Goal: Task Accomplishment & Management: Manage account settings

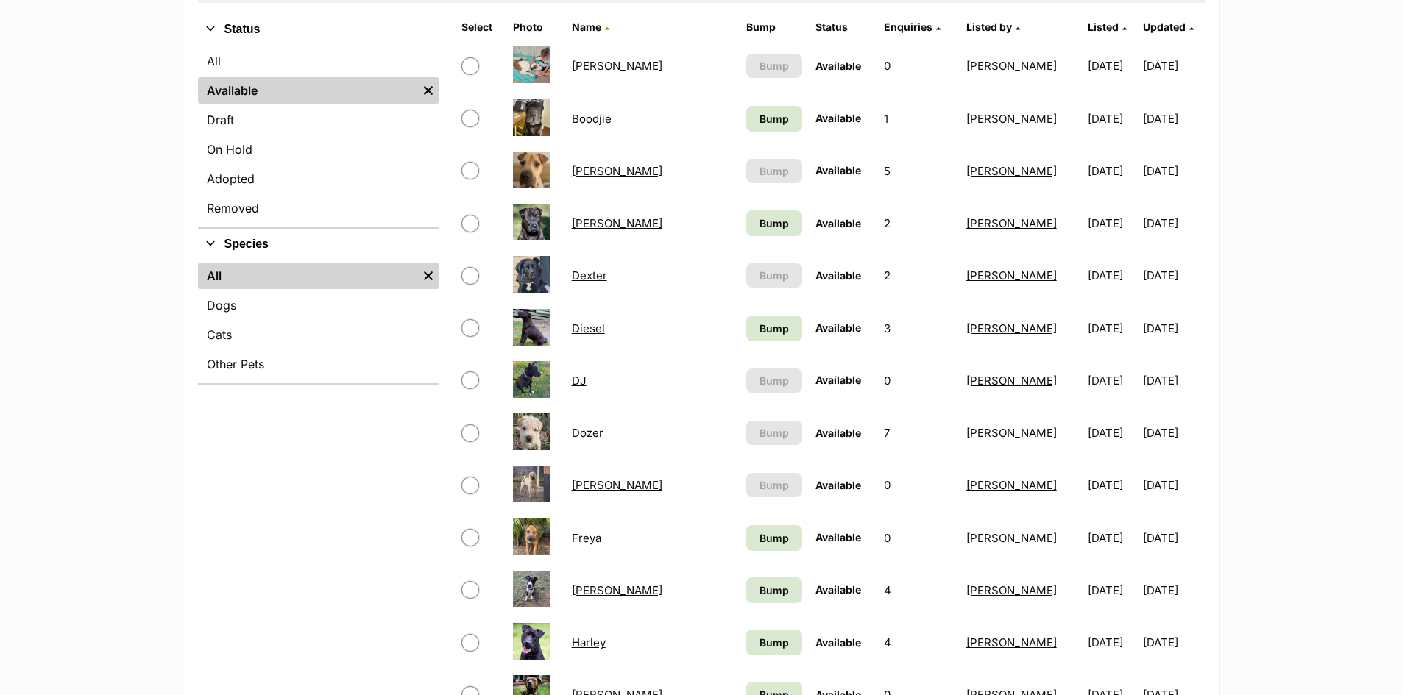
scroll to position [294, 0]
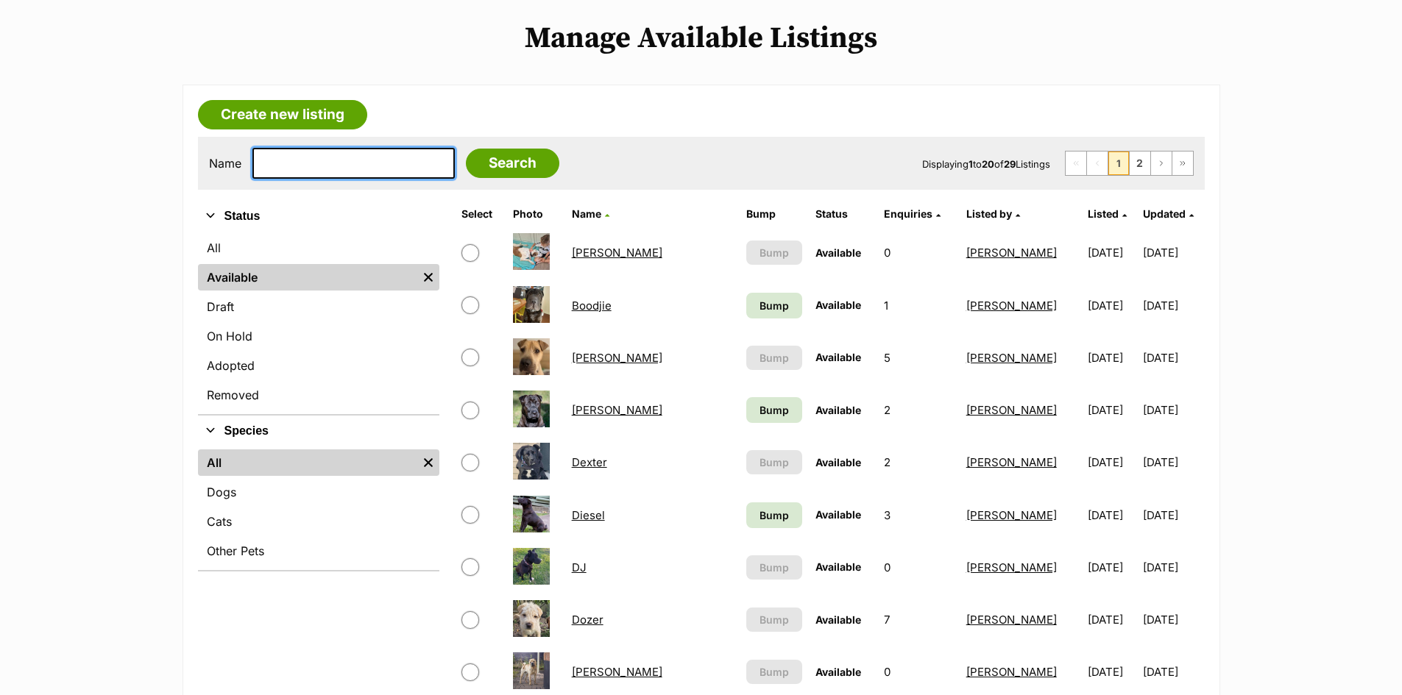
click at [354, 163] on input "text" at bounding box center [353, 163] width 202 height 31
type input "ozzy"
click at [466, 149] on input "Search" at bounding box center [512, 163] width 93 height 29
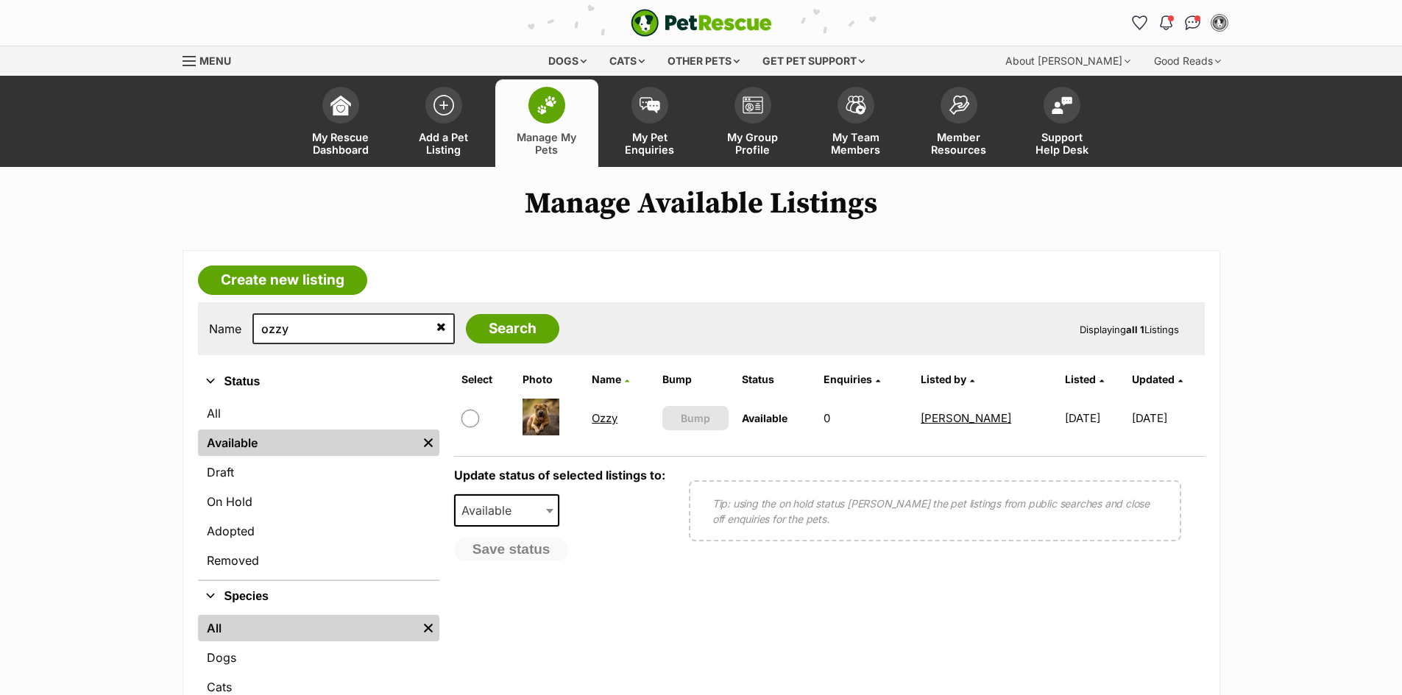
click at [596, 421] on link "Ozzy" at bounding box center [605, 418] width 26 height 14
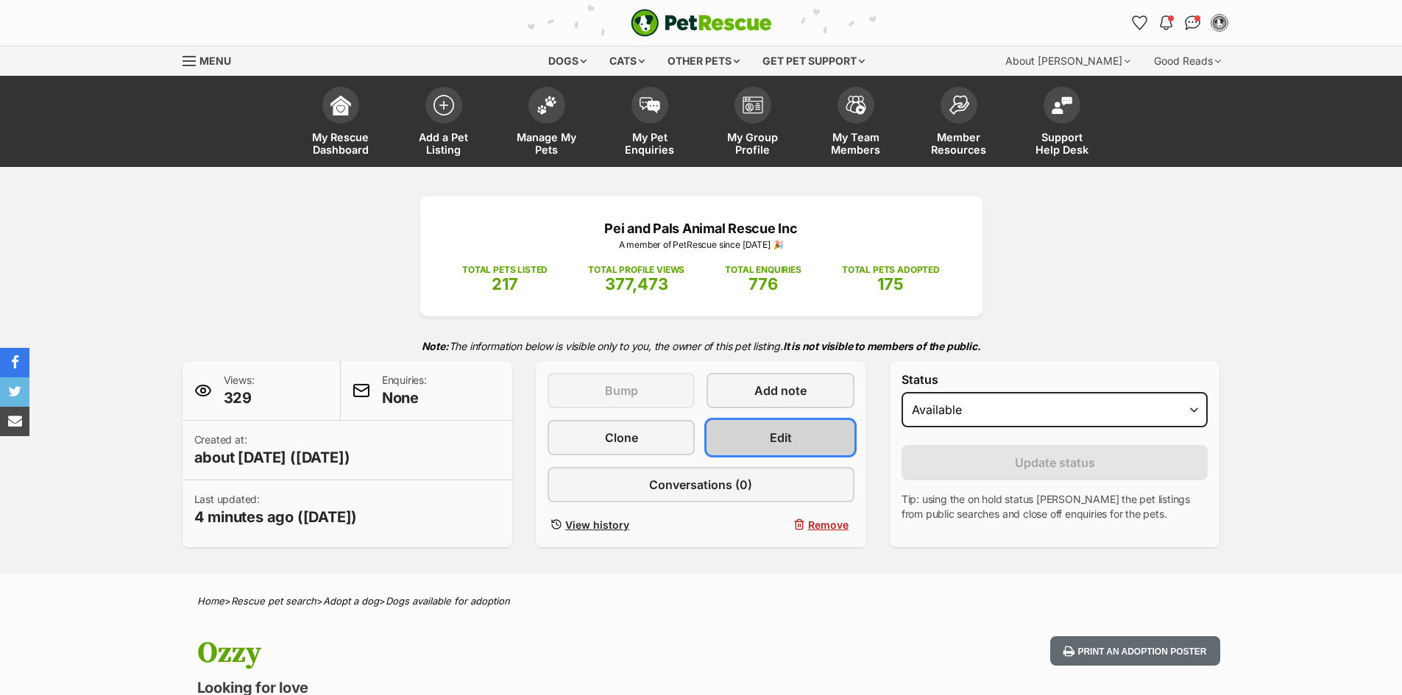
click at [764, 431] on link "Edit" at bounding box center [779, 437] width 147 height 35
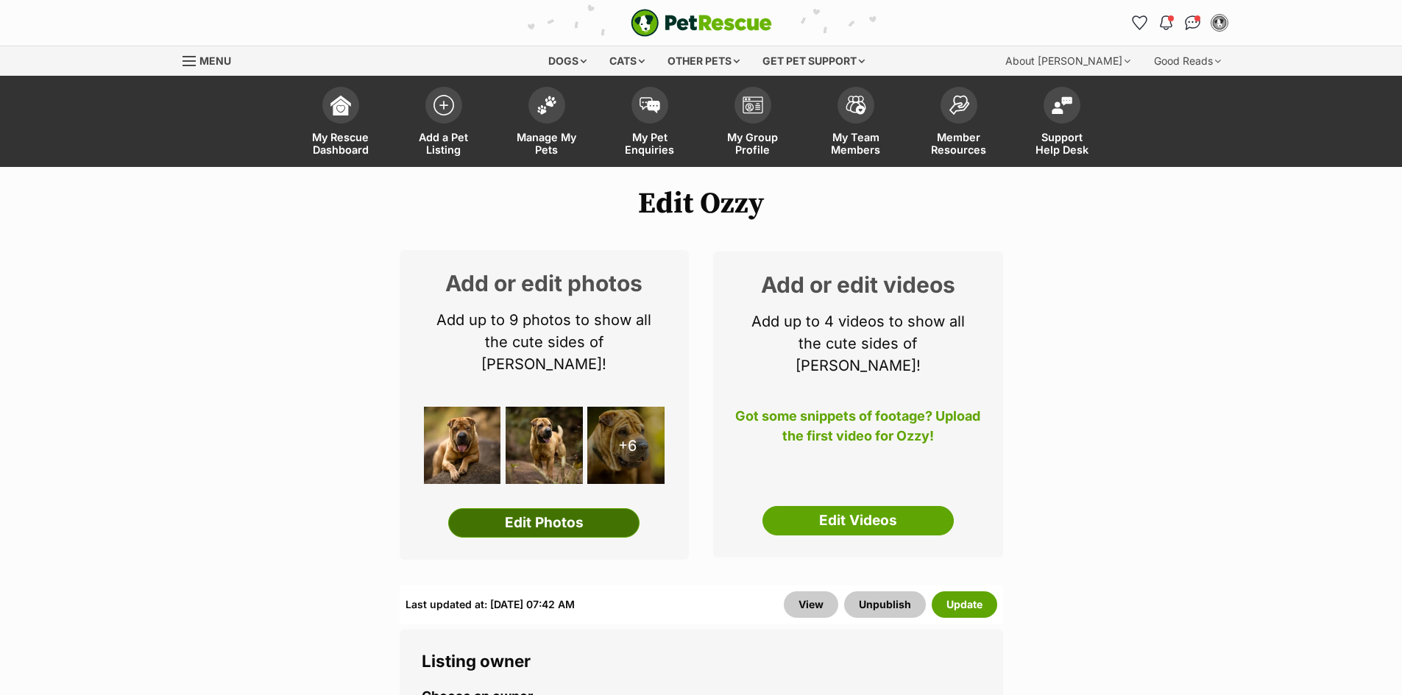
click at [551, 508] on link "Edit Photos" at bounding box center [543, 522] width 191 height 29
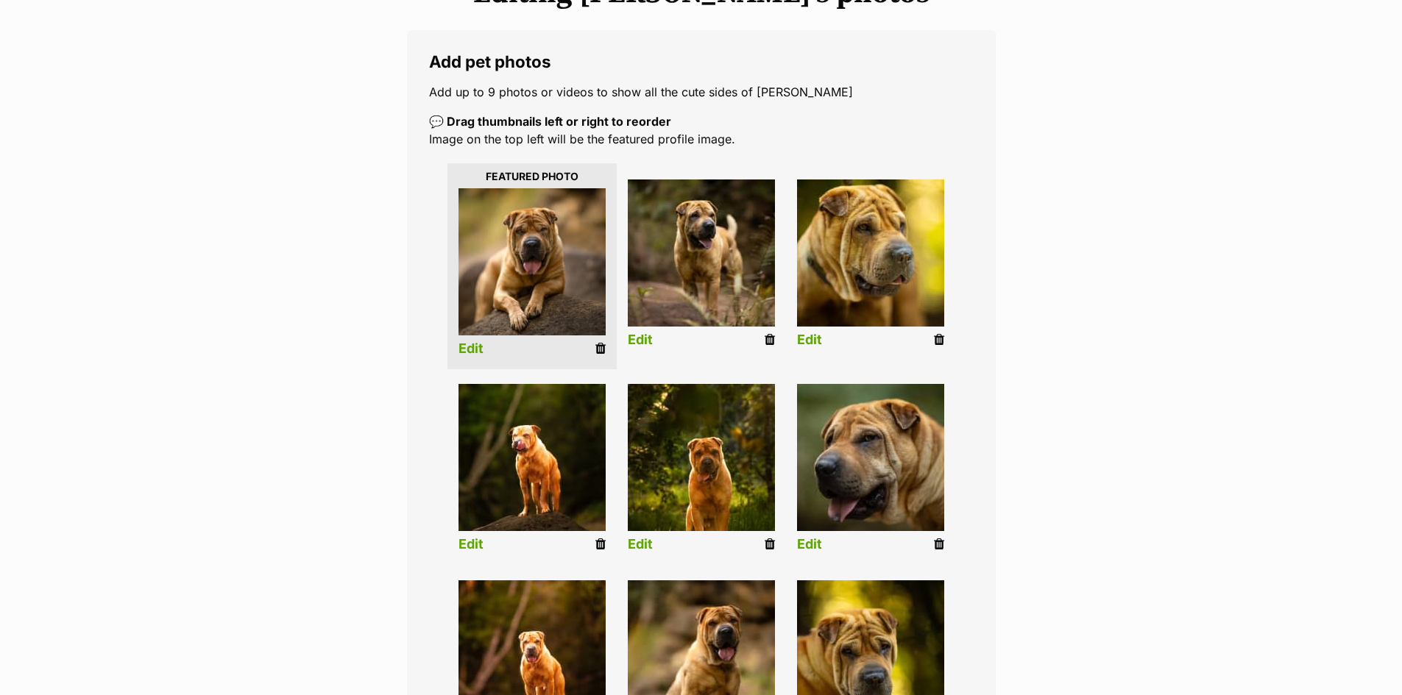
scroll to position [221, 0]
click at [633, 541] on link "Edit" at bounding box center [640, 543] width 25 height 15
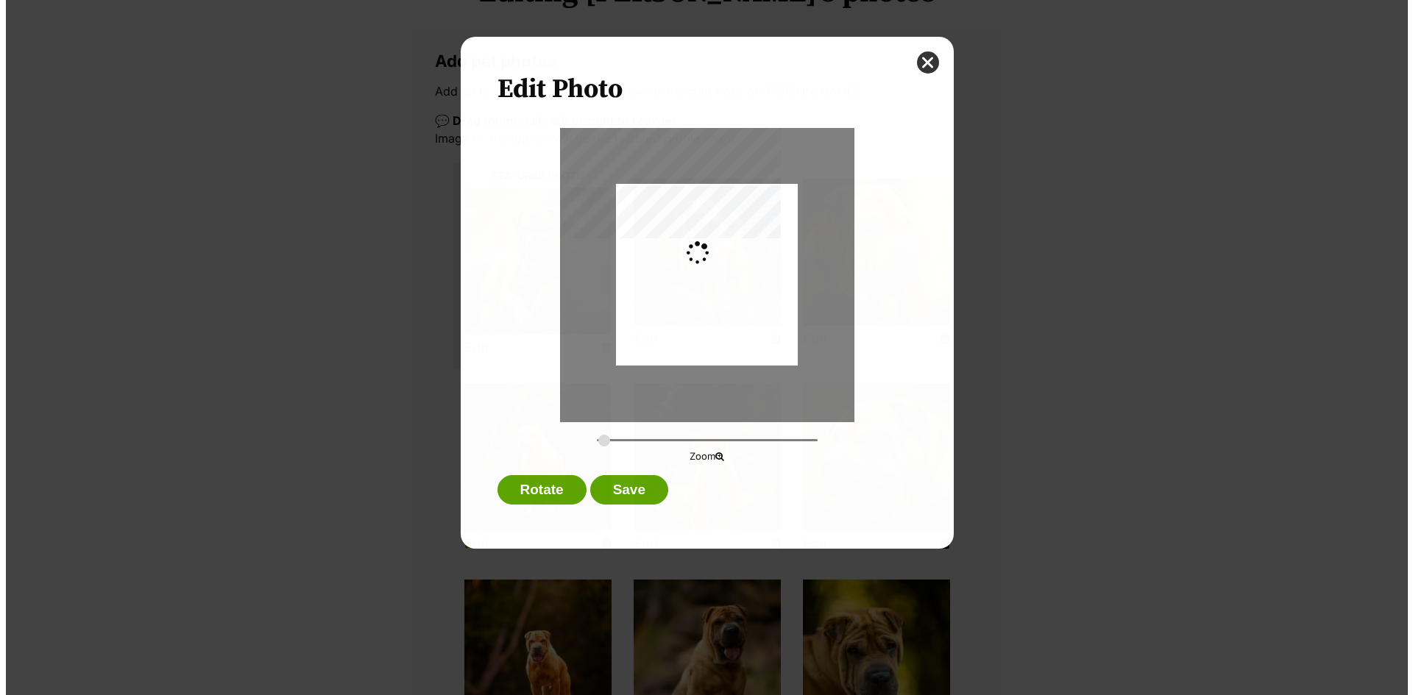
scroll to position [0, 0]
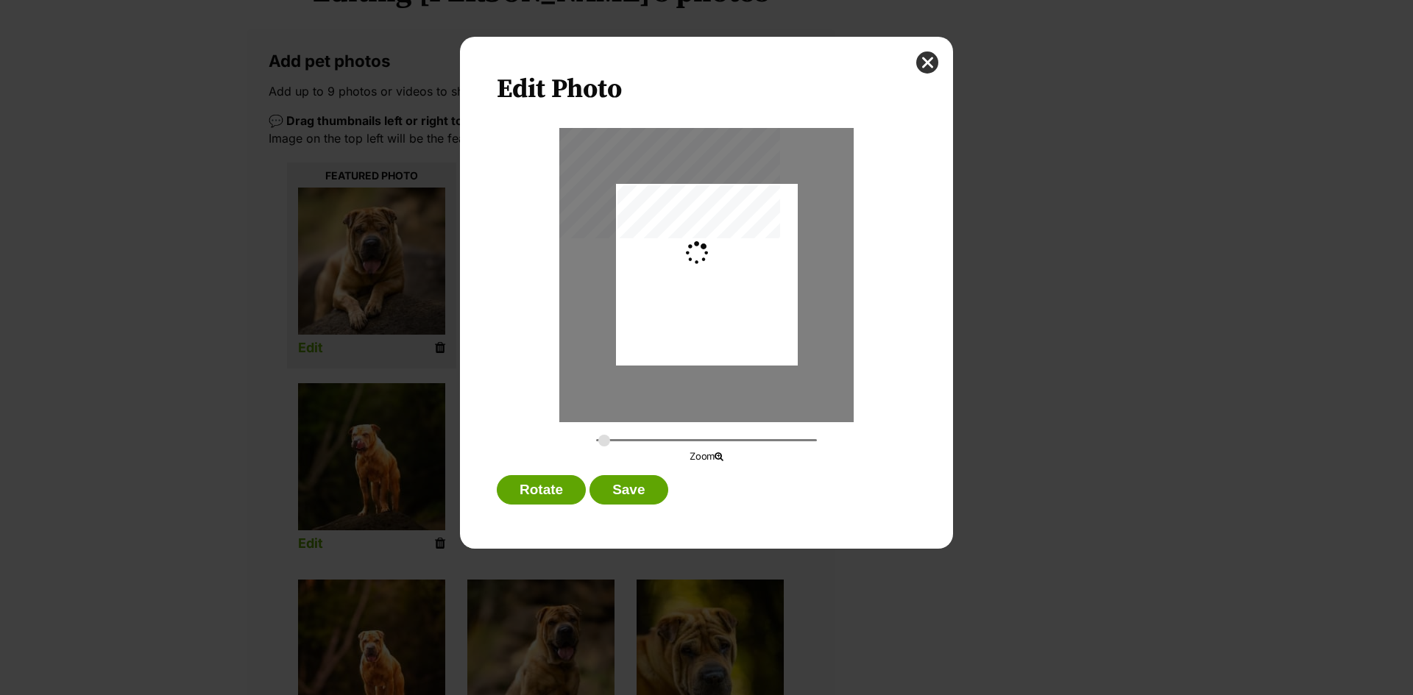
type input "0.2744"
drag, startPoint x: 755, startPoint y: 366, endPoint x: 754, endPoint y: 338, distance: 28.0
click at [754, 338] on div "Dialog Window - Close (Press escape to close)" at bounding box center [707, 247] width 182 height 272
click at [613, 485] on button "Save" at bounding box center [628, 489] width 78 height 29
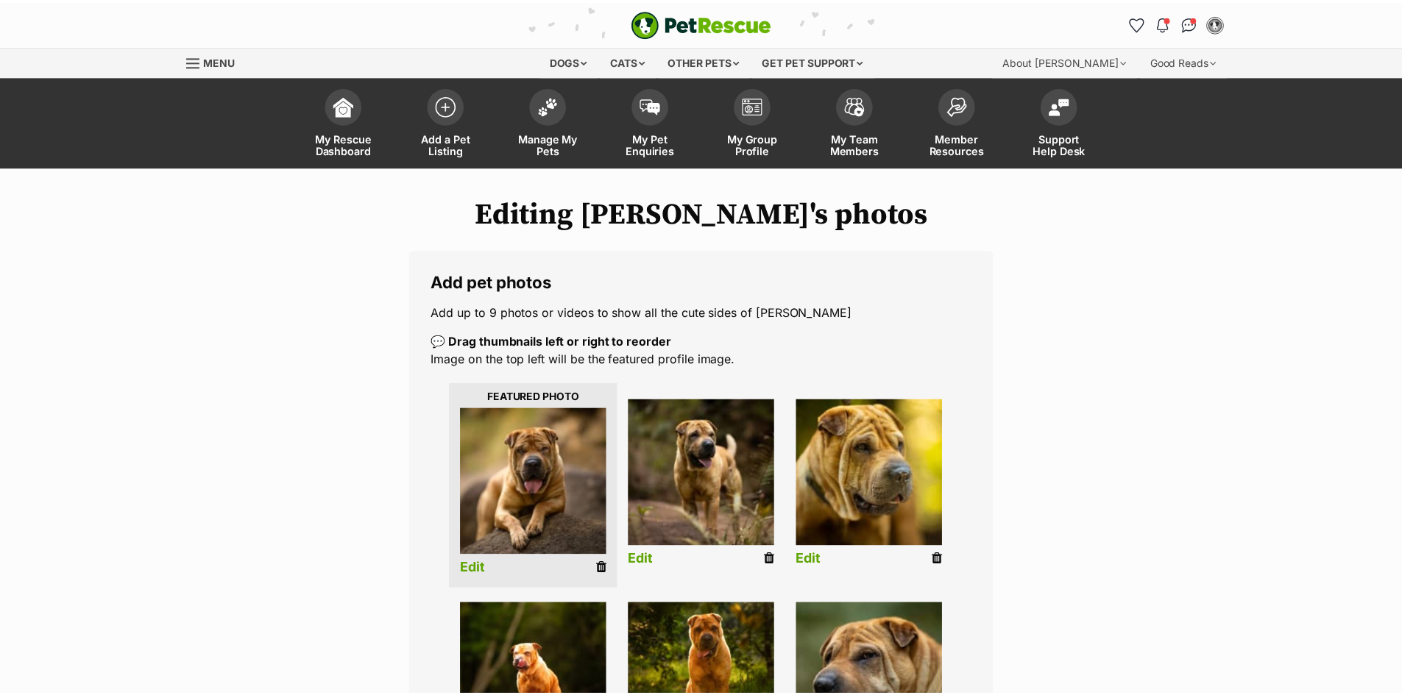
scroll to position [221, 0]
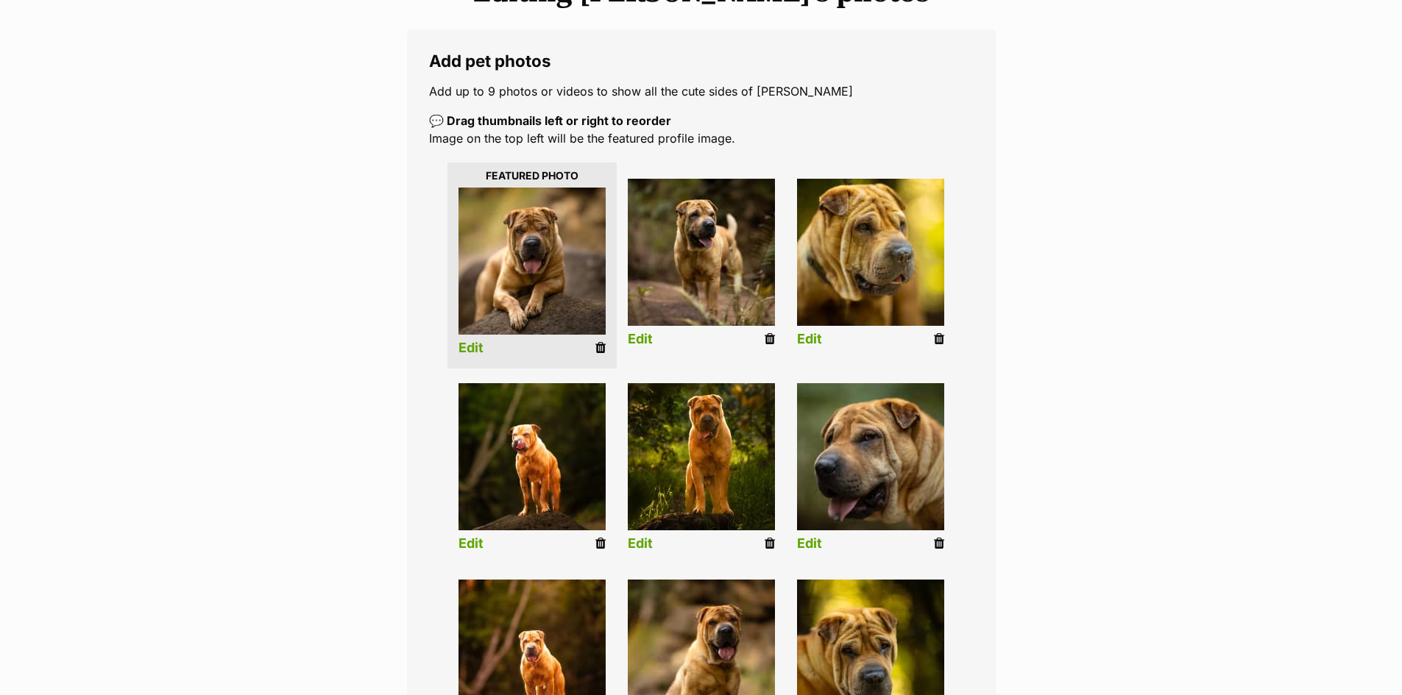
click at [455, 542] on li "Edit" at bounding box center [531, 470] width 169 height 189
click at [472, 536] on link "Edit" at bounding box center [470, 543] width 25 height 15
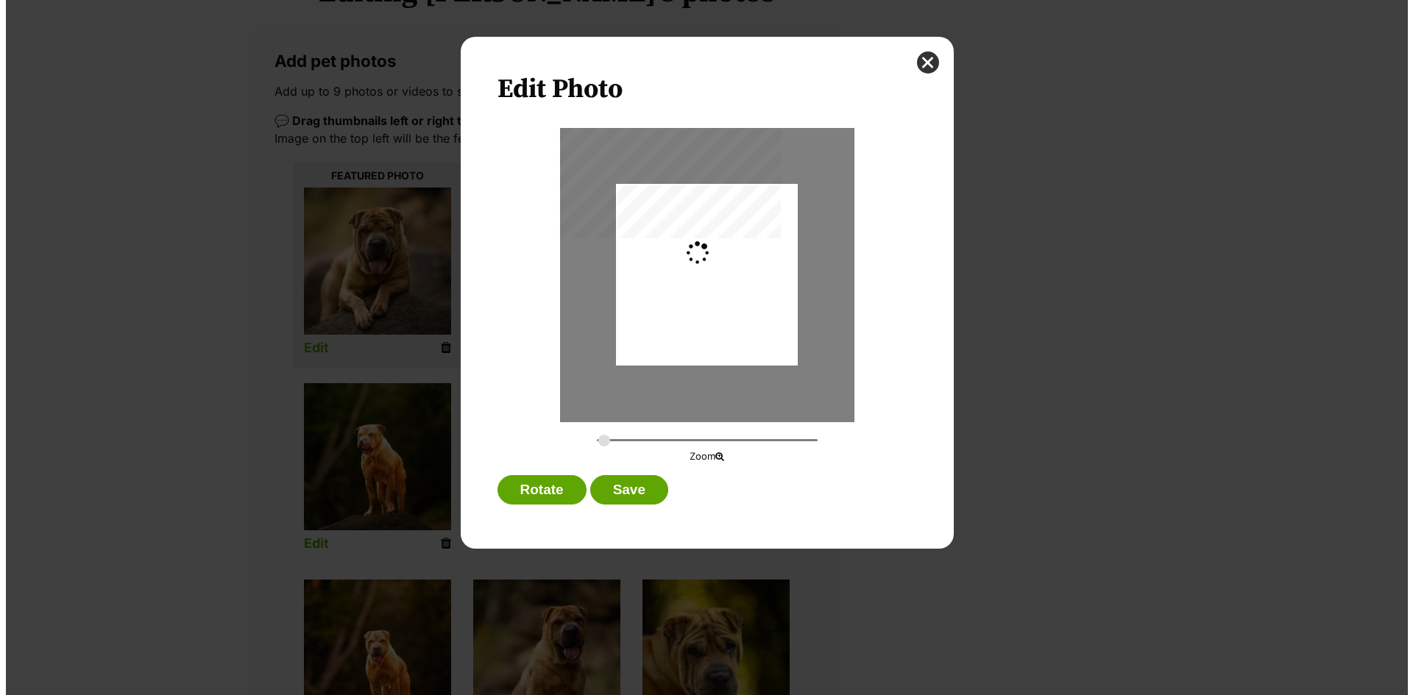
scroll to position [0, 0]
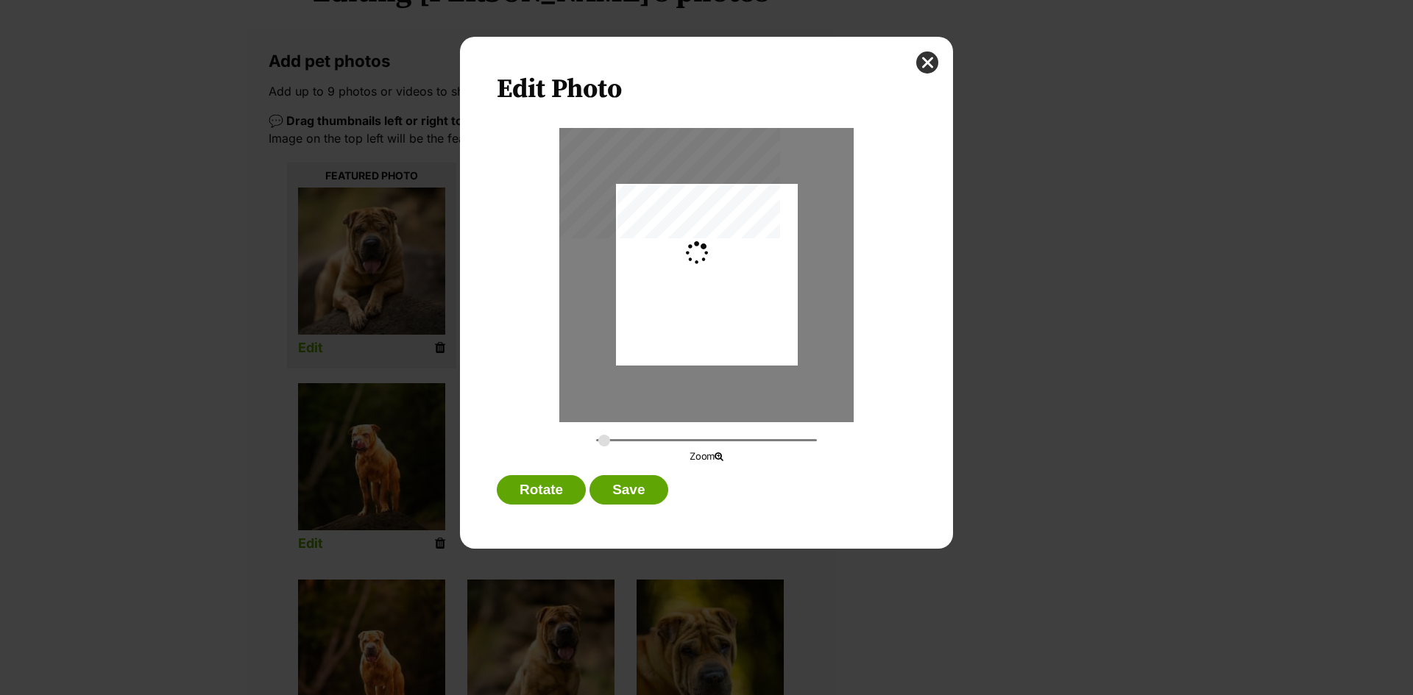
type input "0.4117"
click at [633, 494] on button "Save" at bounding box center [628, 489] width 78 height 29
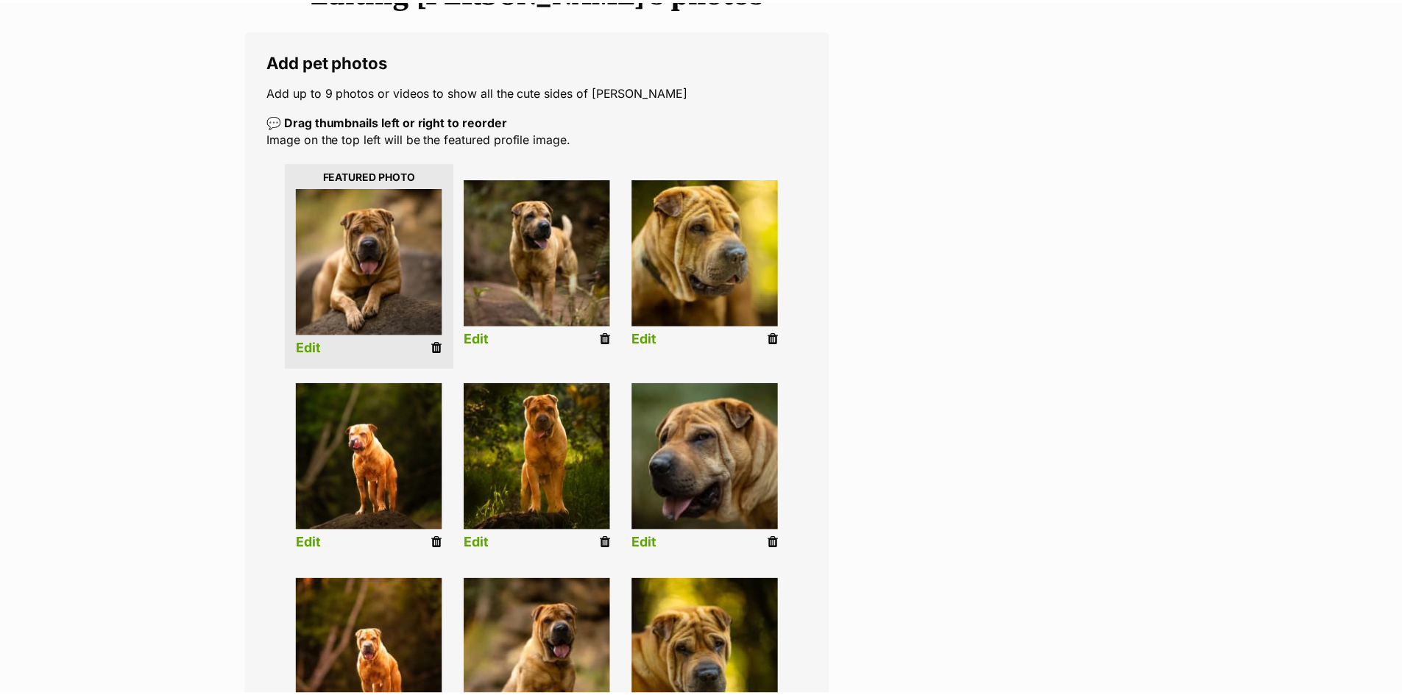
scroll to position [221, 0]
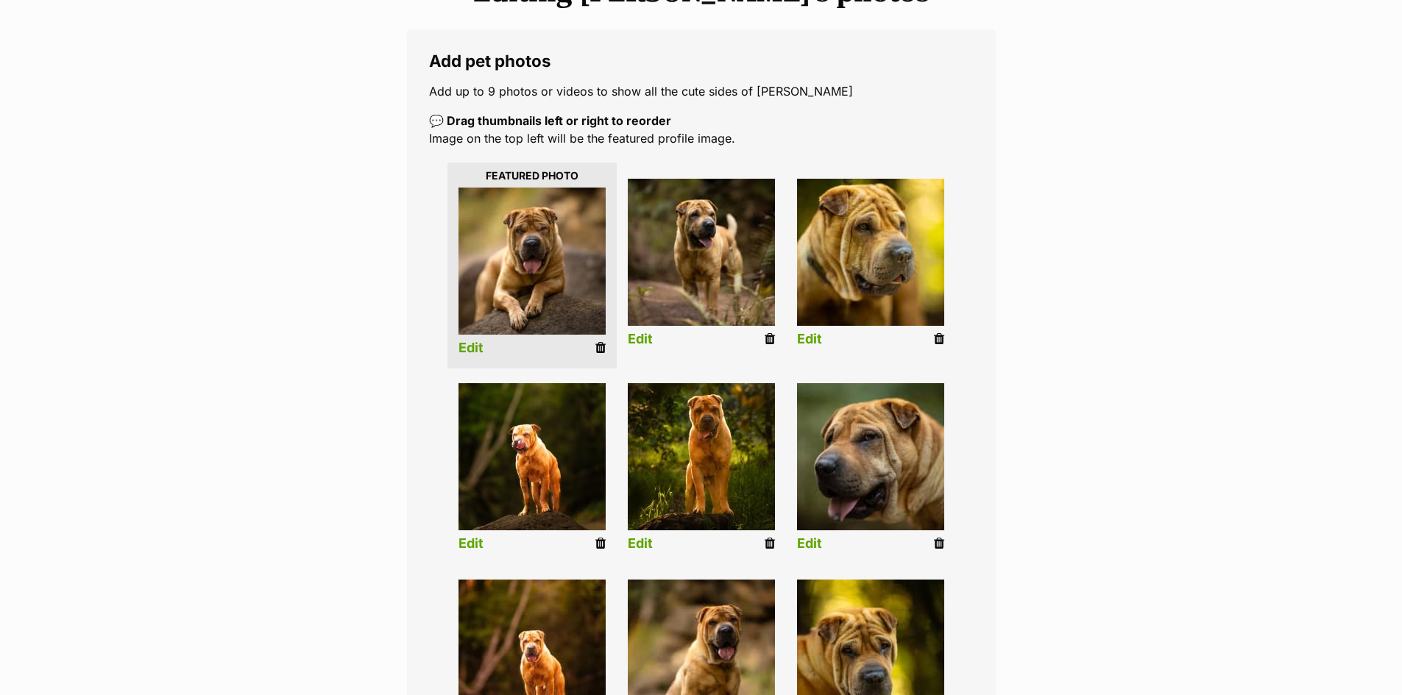
click at [816, 343] on link "Edit" at bounding box center [809, 339] width 25 height 15
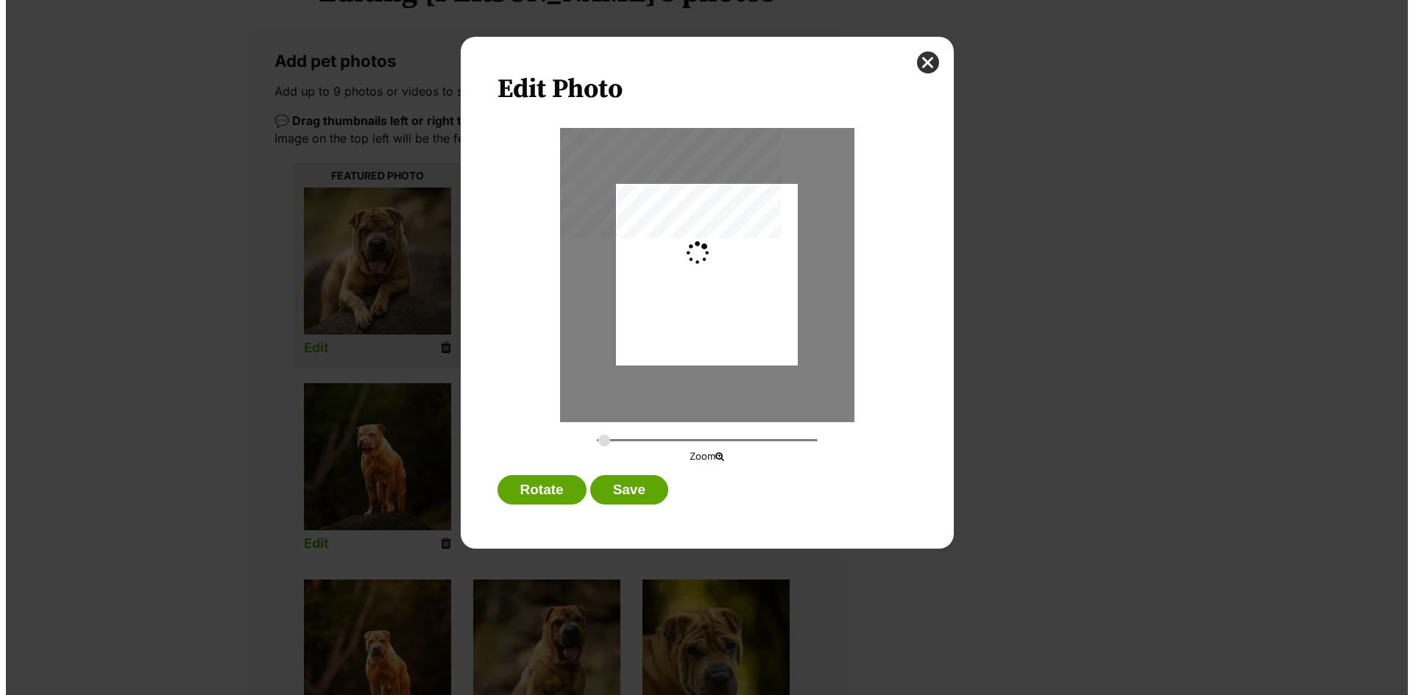
scroll to position [0, 0]
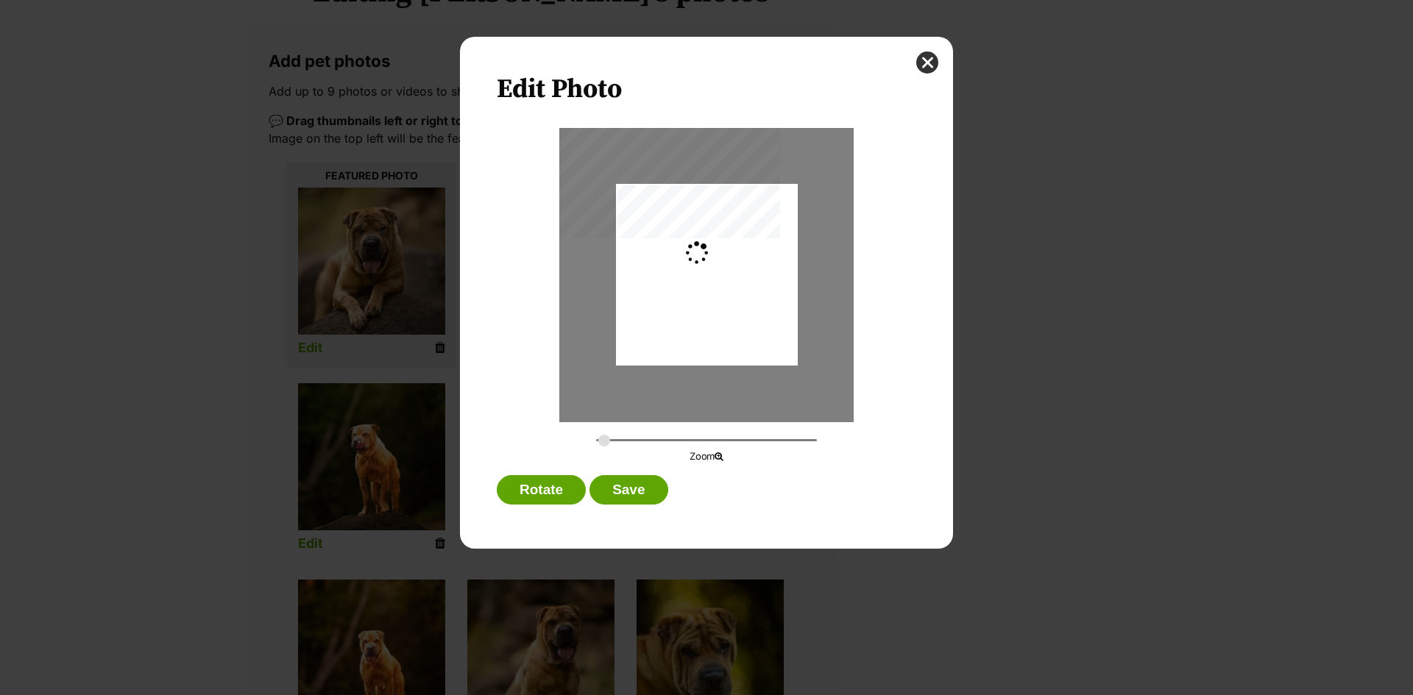
type input "0.4117"
drag, startPoint x: 732, startPoint y: 340, endPoint x: 809, endPoint y: 355, distance: 77.9
click at [809, 355] on div "Dialog Window - Close (Press escape to close)" at bounding box center [751, 275] width 273 height 182
click at [626, 486] on button "Save" at bounding box center [628, 489] width 78 height 29
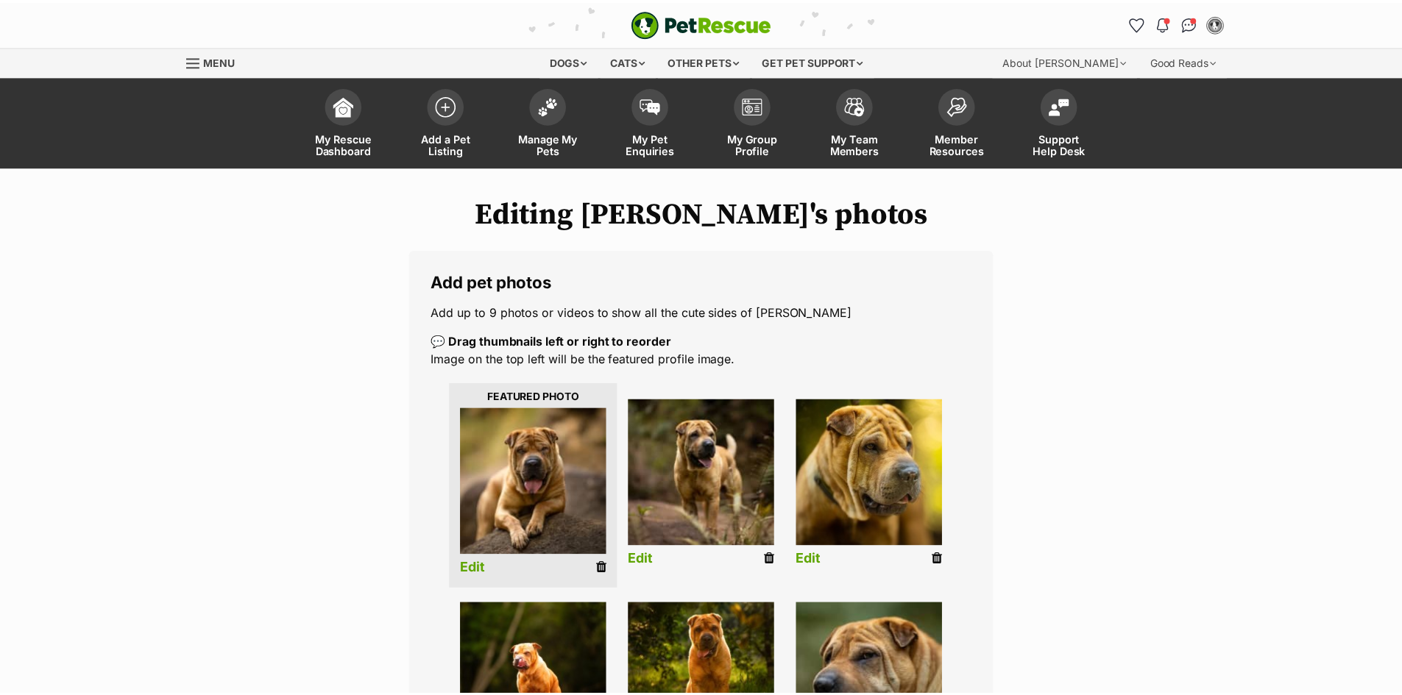
scroll to position [221, 0]
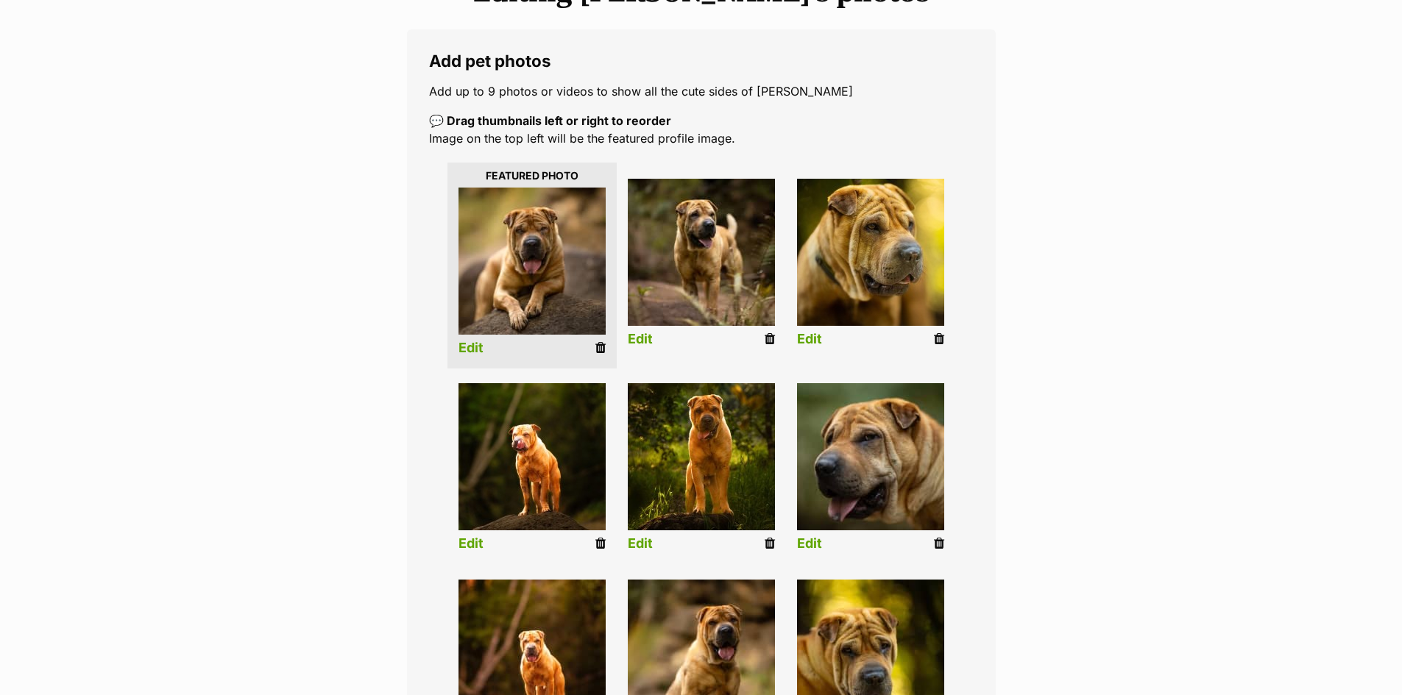
click at [472, 350] on link "Edit" at bounding box center [470, 348] width 25 height 15
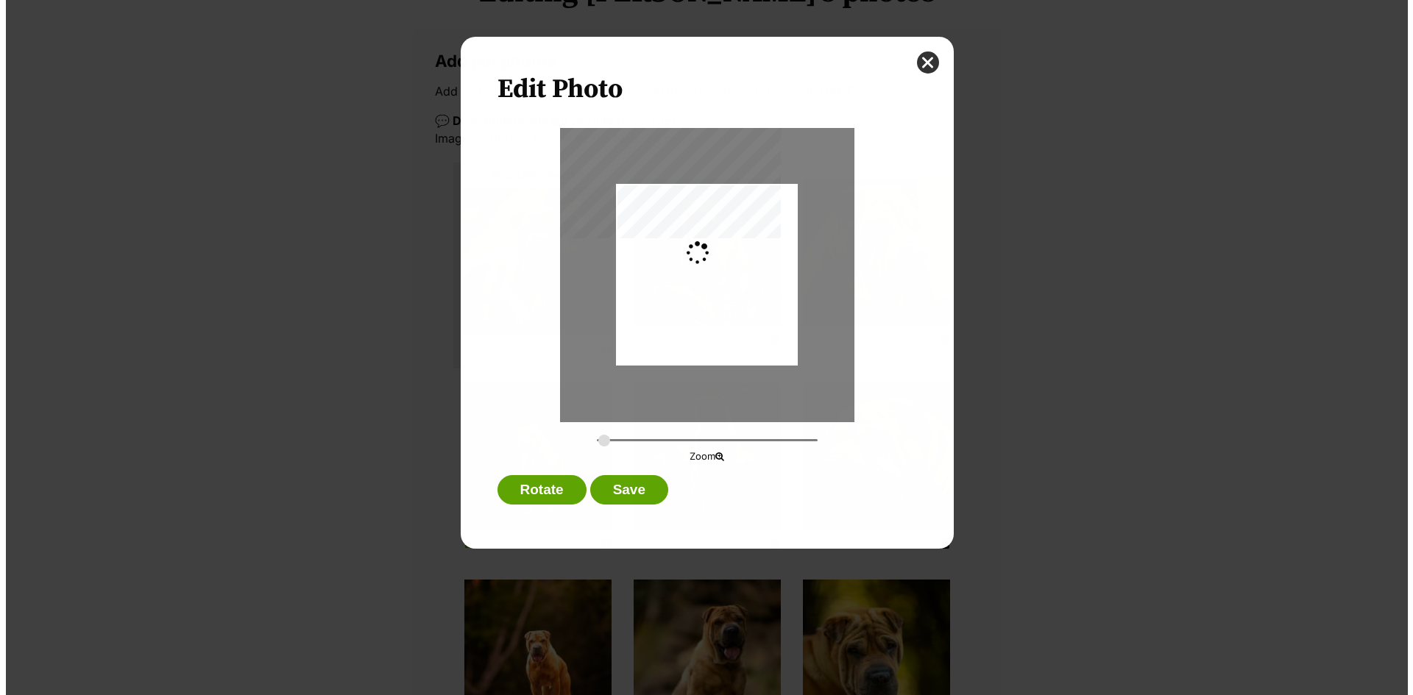
scroll to position [0, 0]
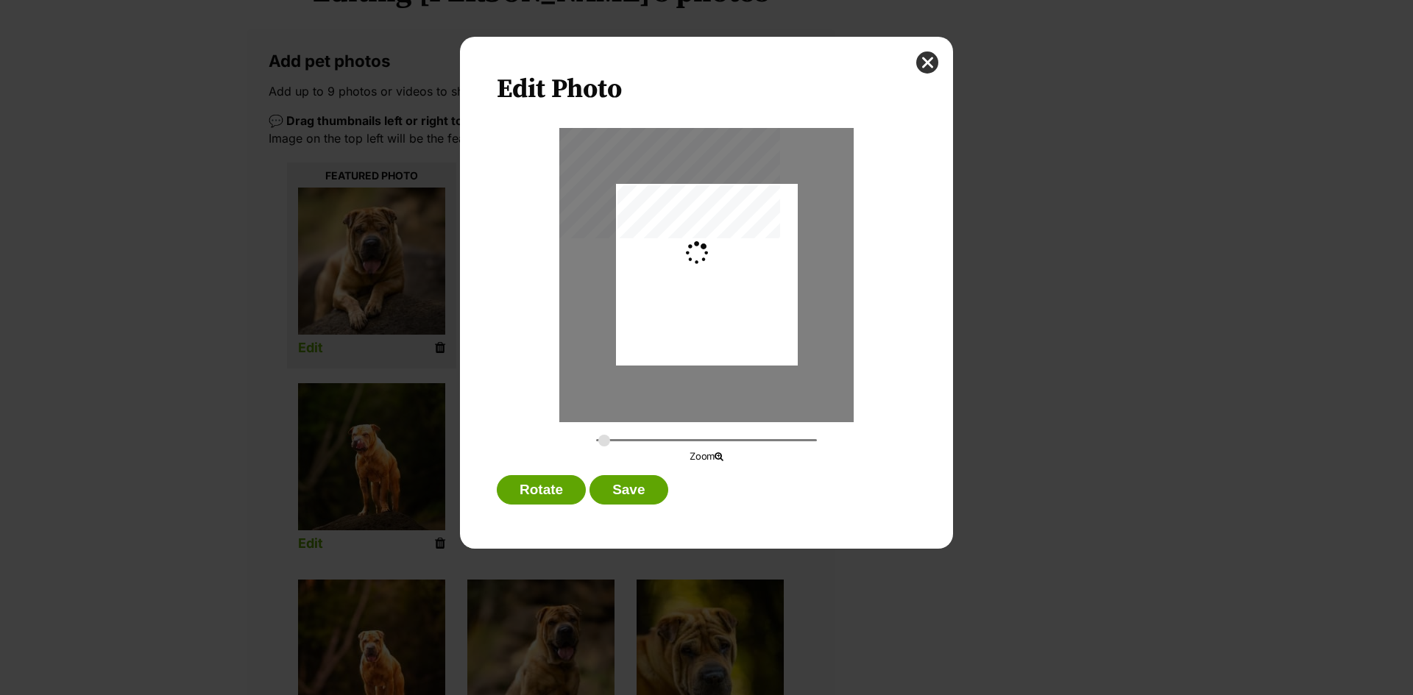
type input "0.4117"
click at [633, 484] on button "Save" at bounding box center [628, 489] width 78 height 29
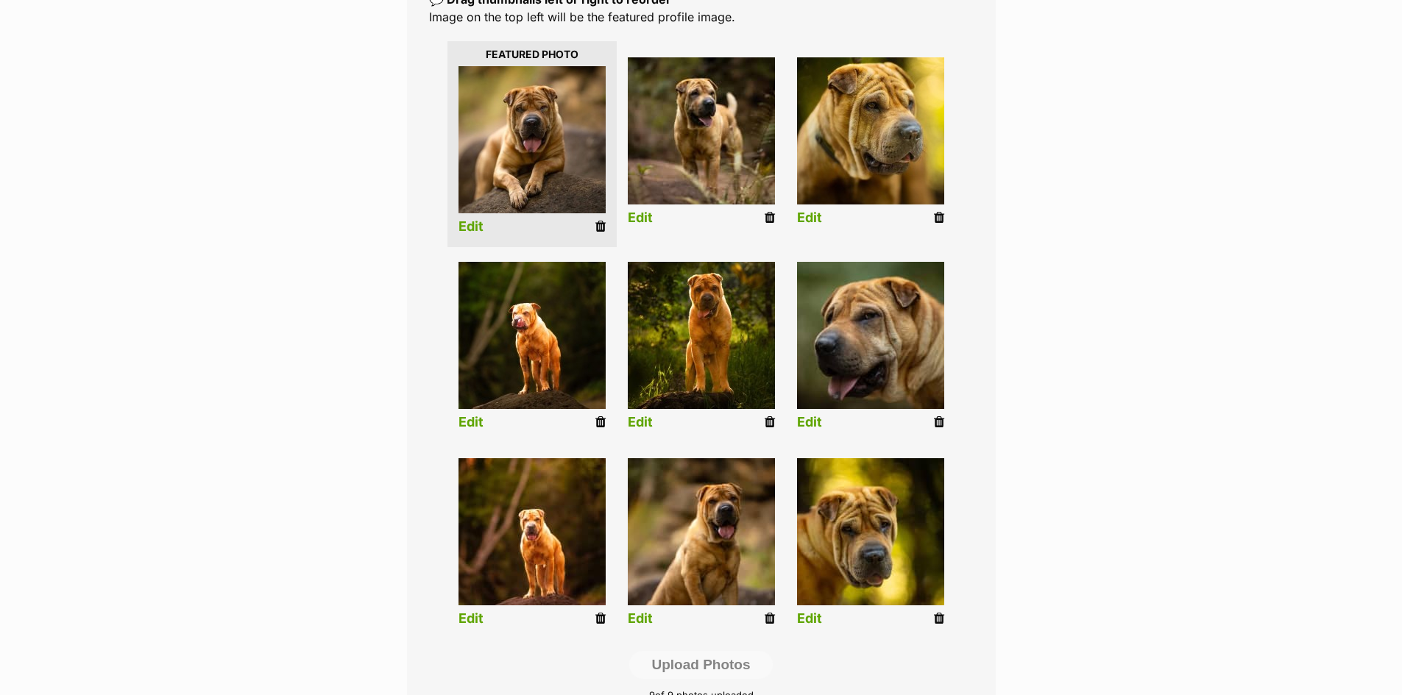
scroll to position [368, 0]
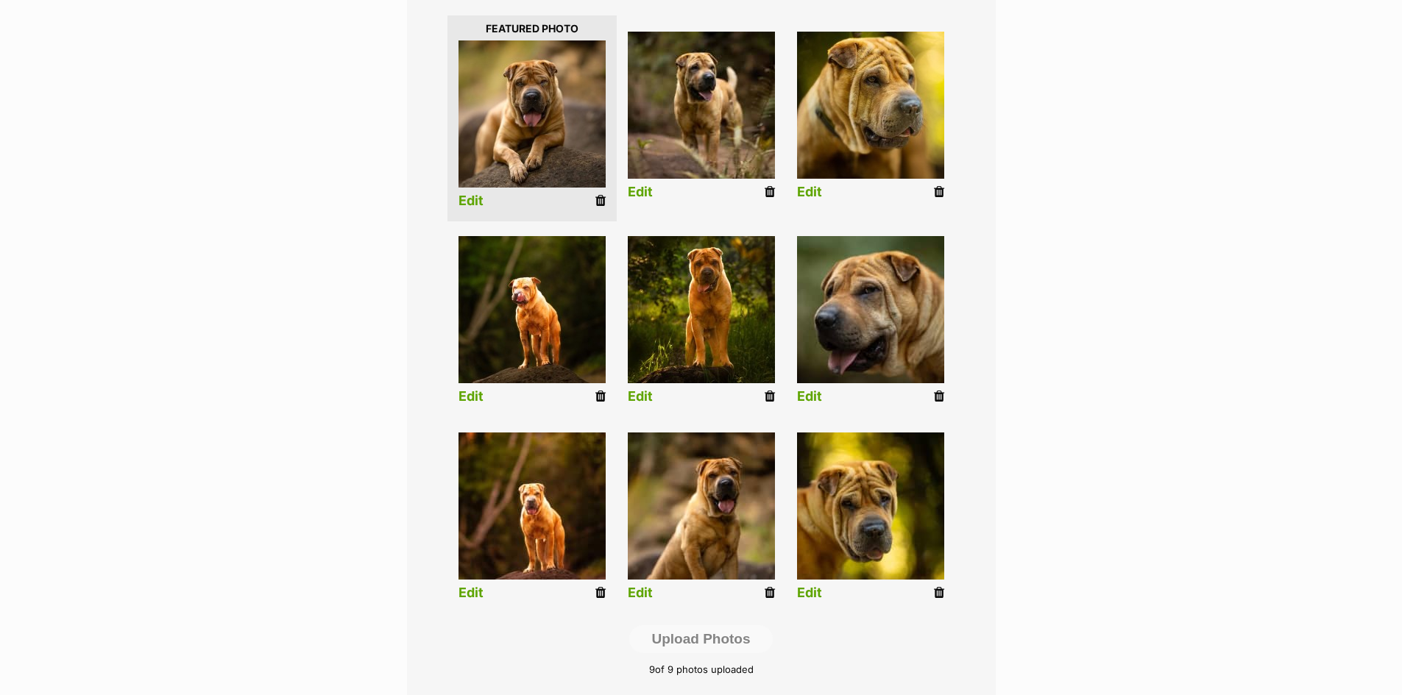
click at [472, 594] on link "Edit" at bounding box center [470, 593] width 25 height 15
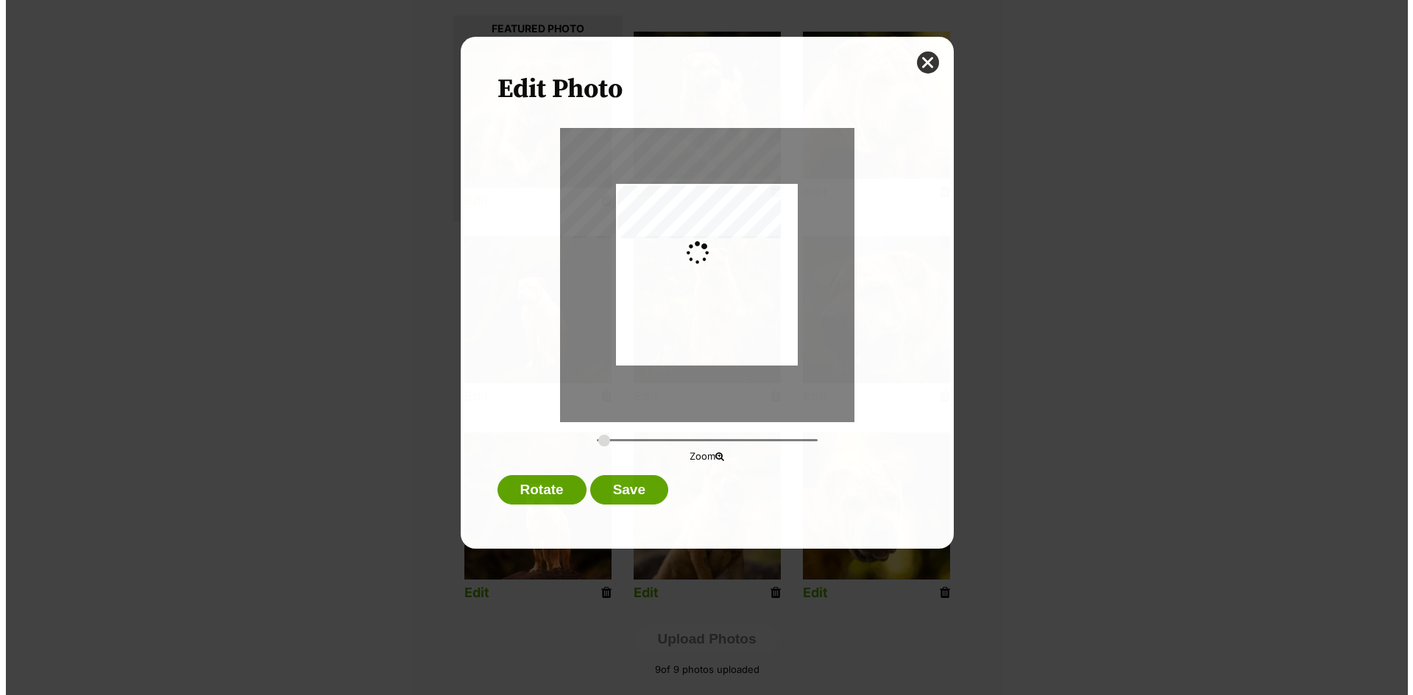
scroll to position [0, 0]
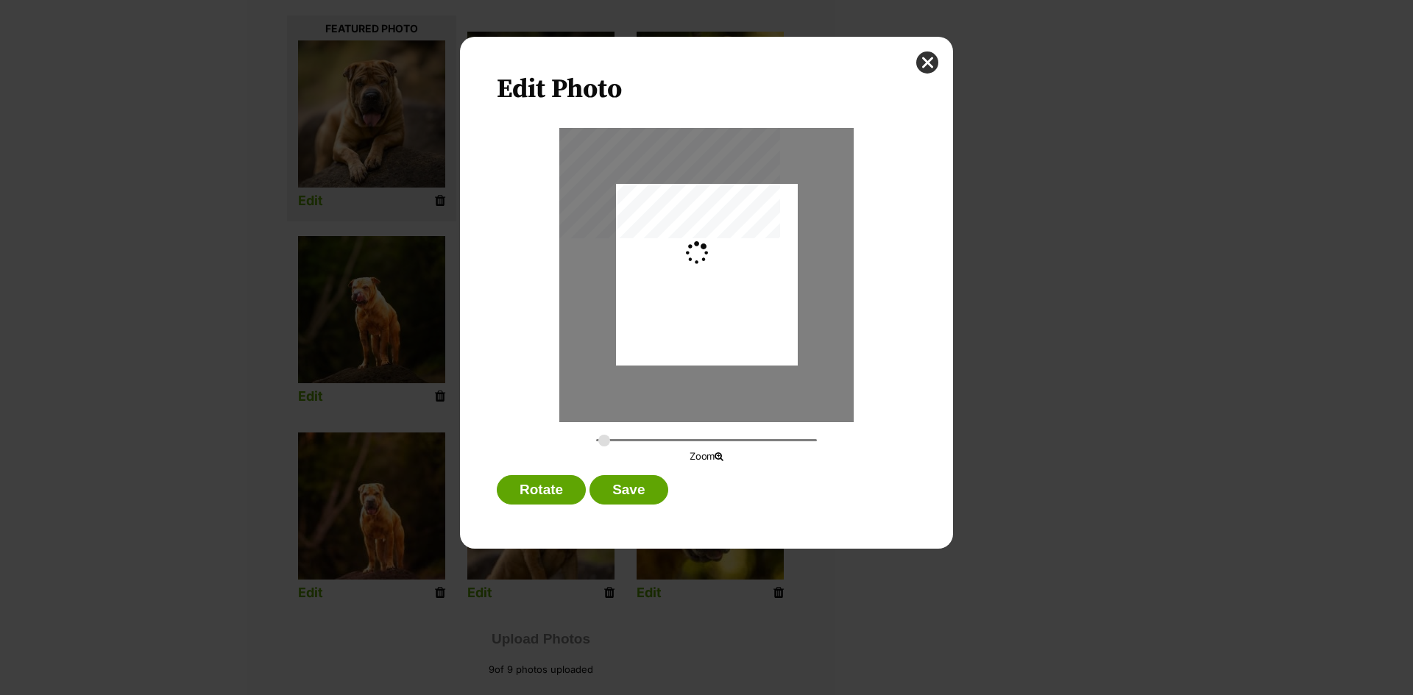
type input "0.4117"
click at [620, 486] on button "Save" at bounding box center [628, 489] width 78 height 29
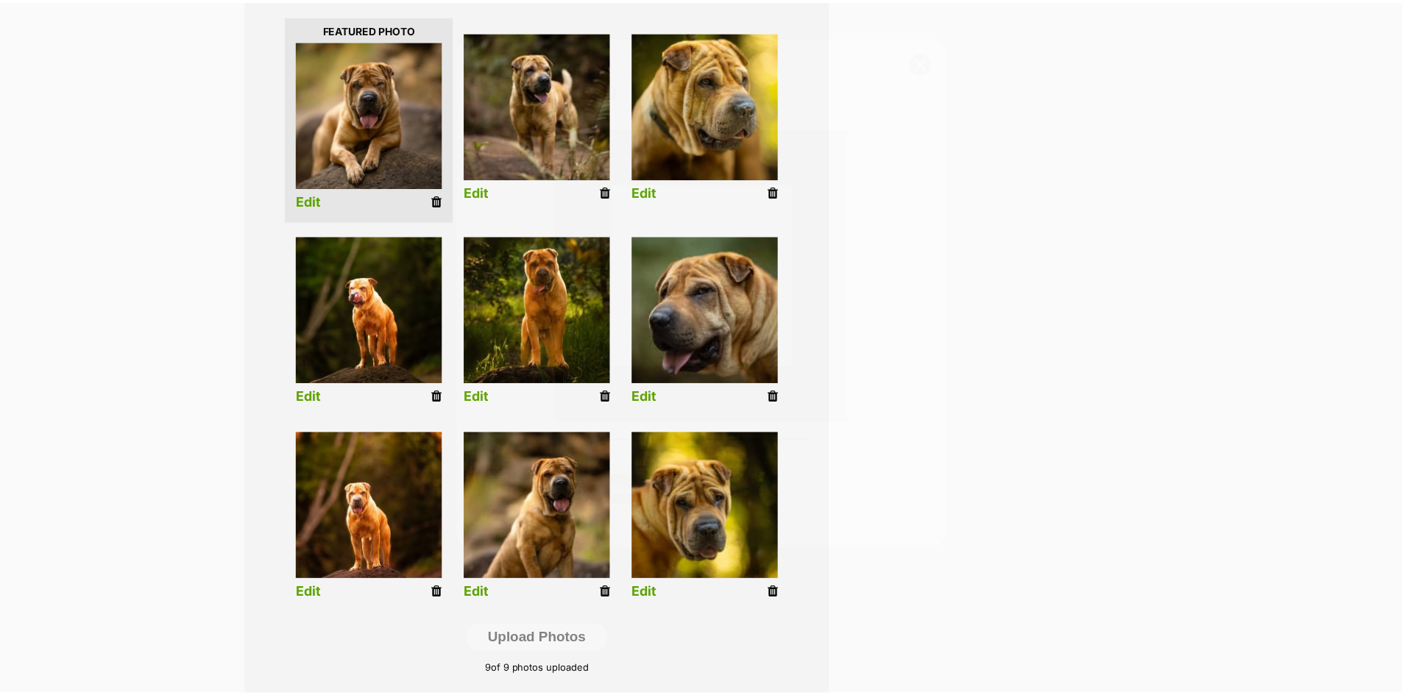
scroll to position [368, 0]
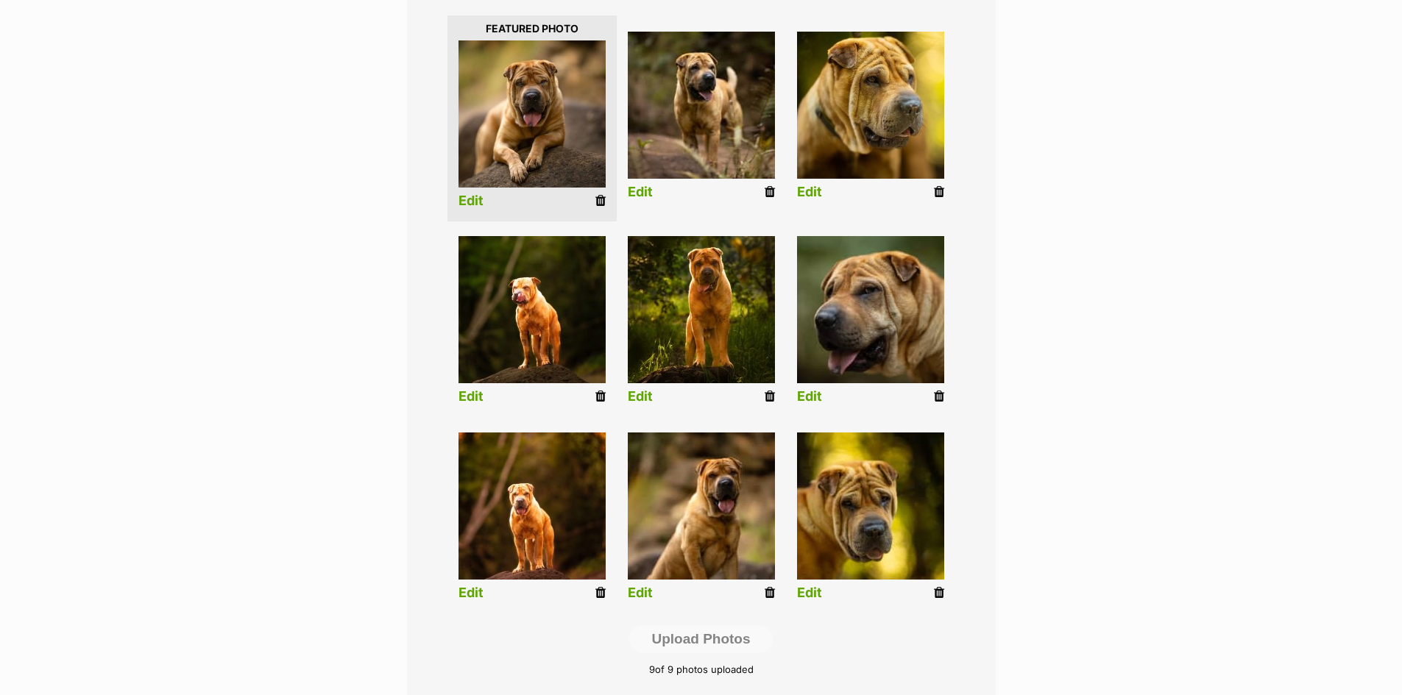
click at [642, 594] on link "Edit" at bounding box center [640, 593] width 25 height 15
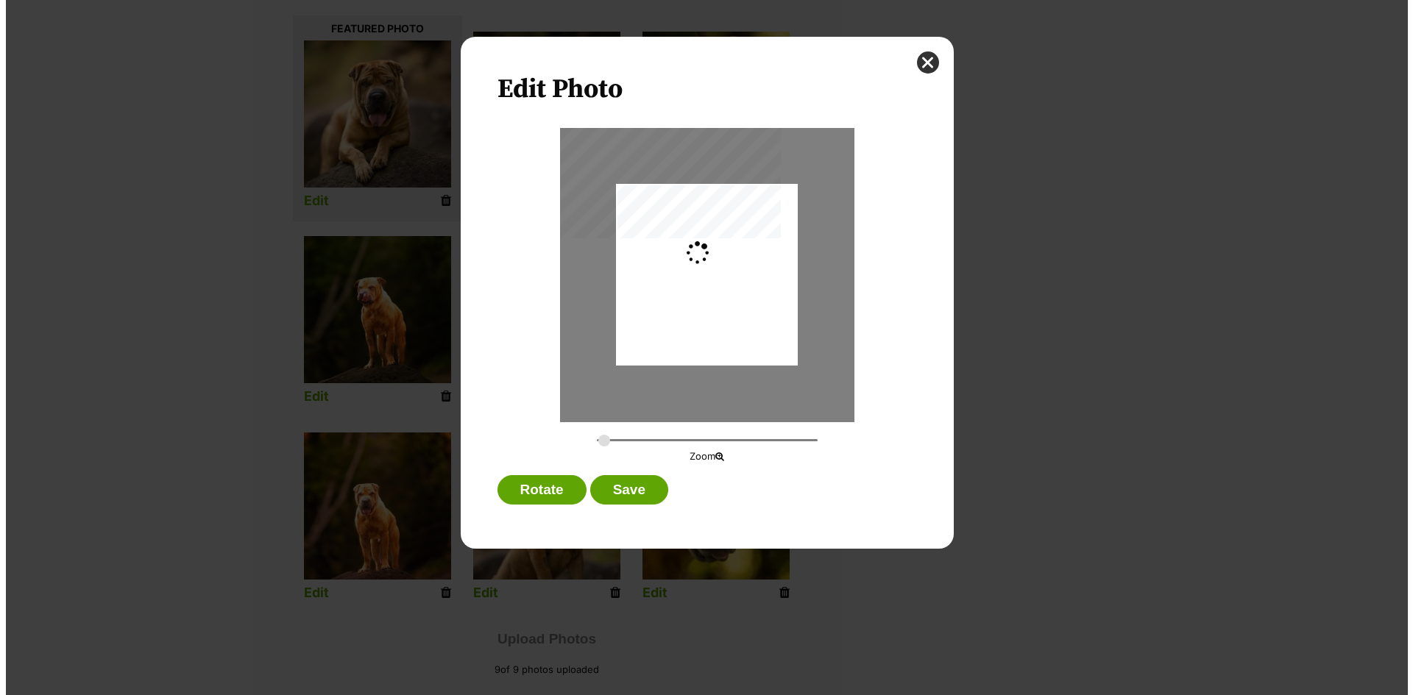
scroll to position [0, 0]
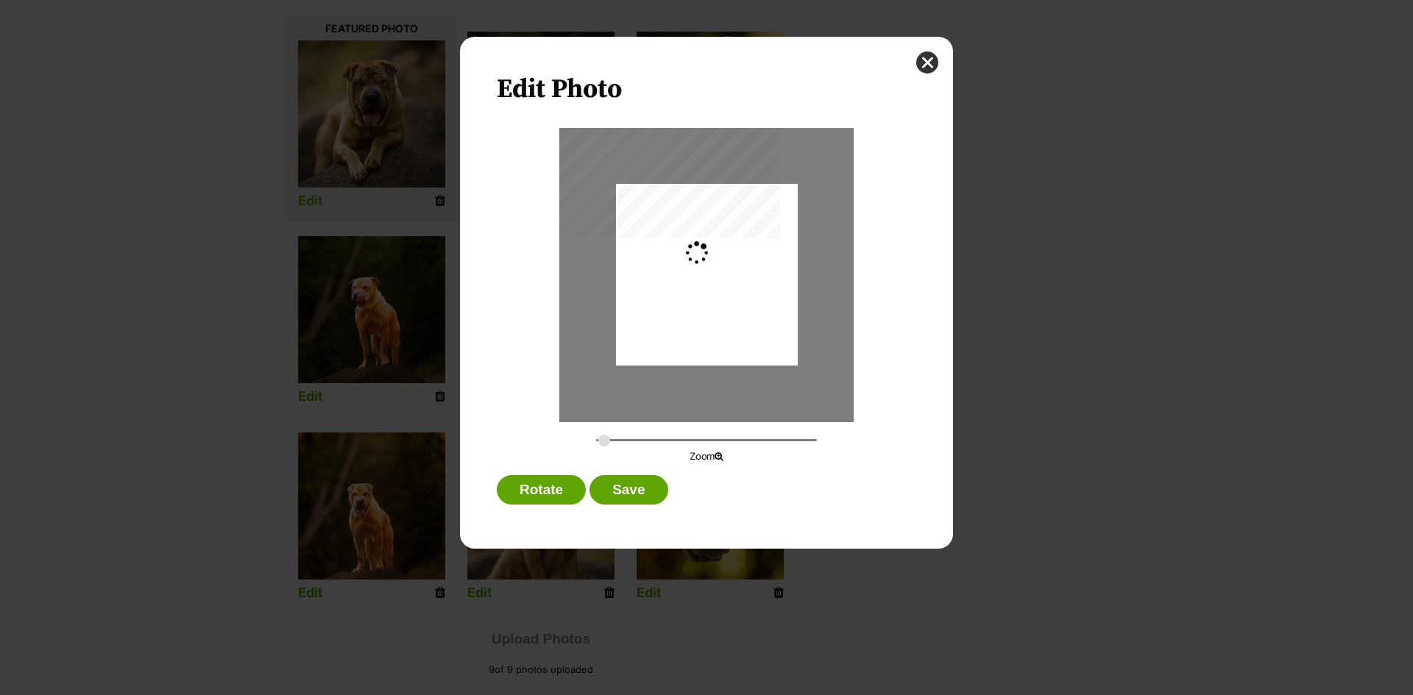
type input "0.2744"
drag, startPoint x: 708, startPoint y: 353, endPoint x: 708, endPoint y: 377, distance: 24.3
click at [708, 377] on div "Dialog Window - Close (Press escape to close)" at bounding box center [707, 299] width 182 height 272
click at [608, 489] on button "Save" at bounding box center [628, 489] width 78 height 29
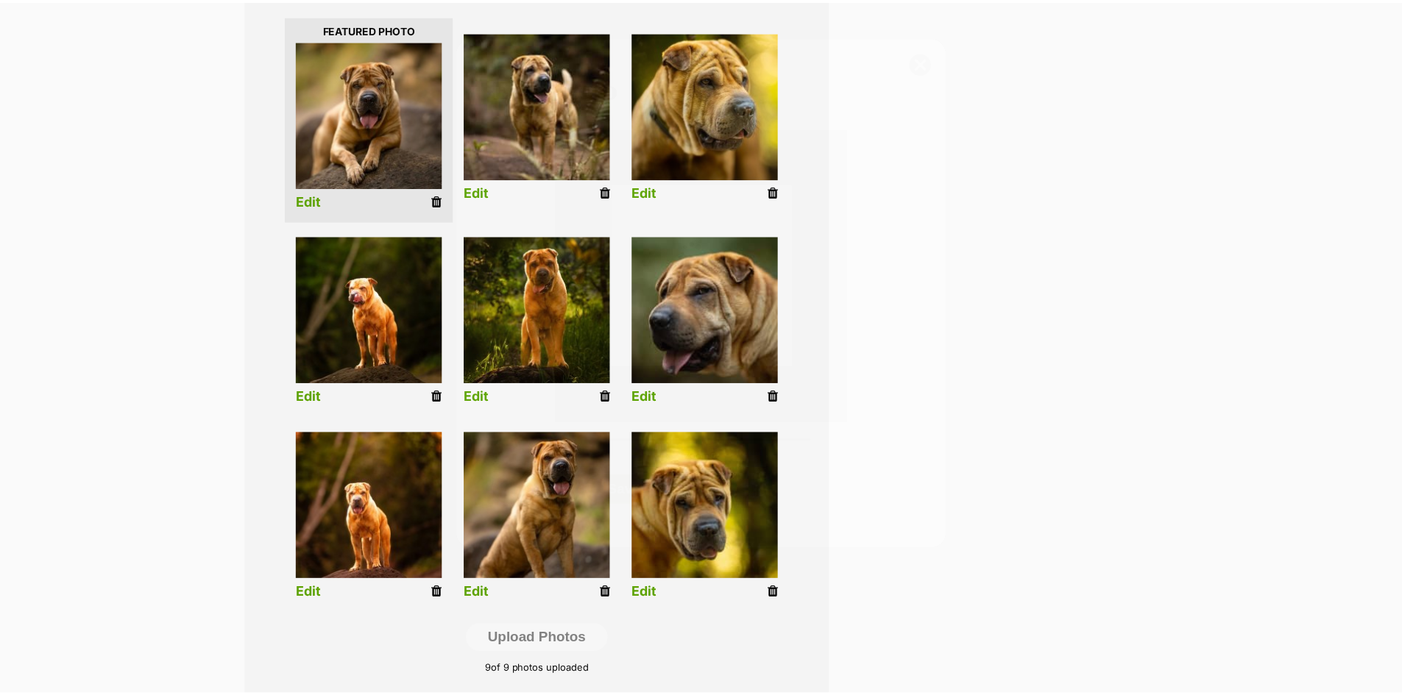
scroll to position [368, 0]
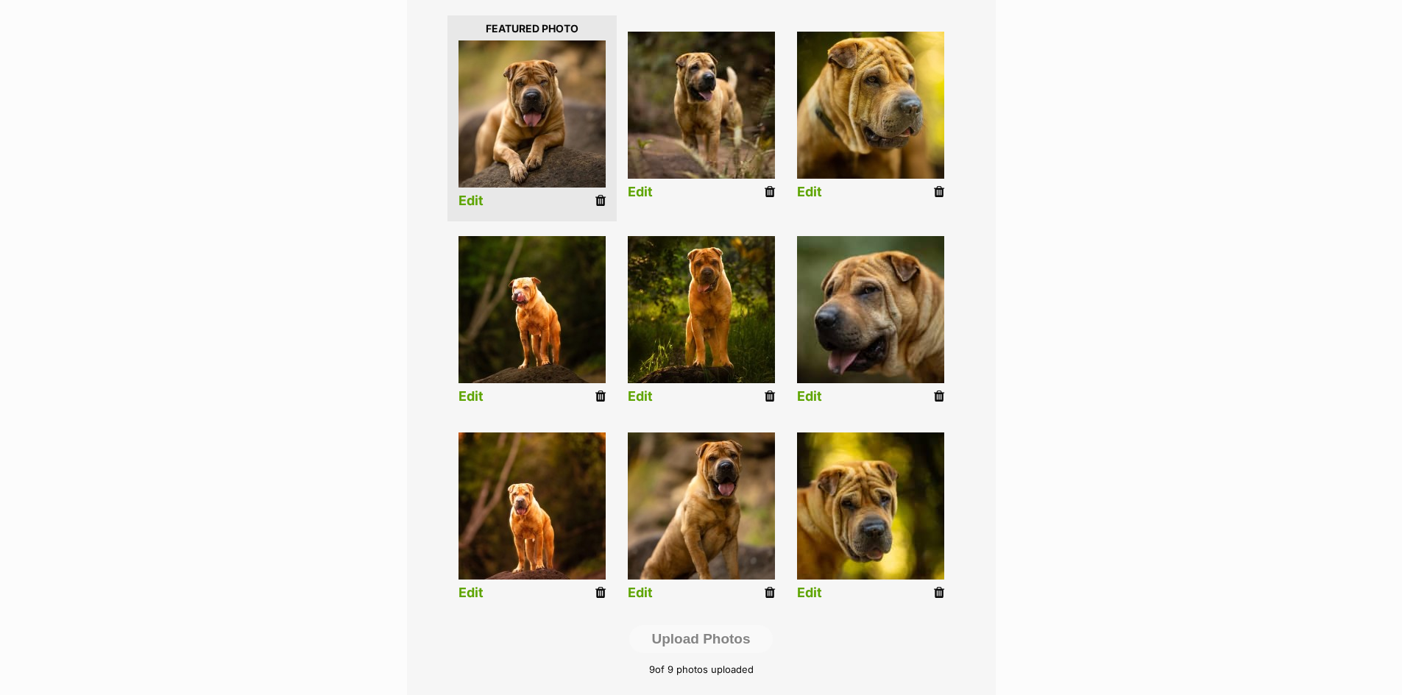
click at [817, 594] on link "Edit" at bounding box center [809, 593] width 25 height 15
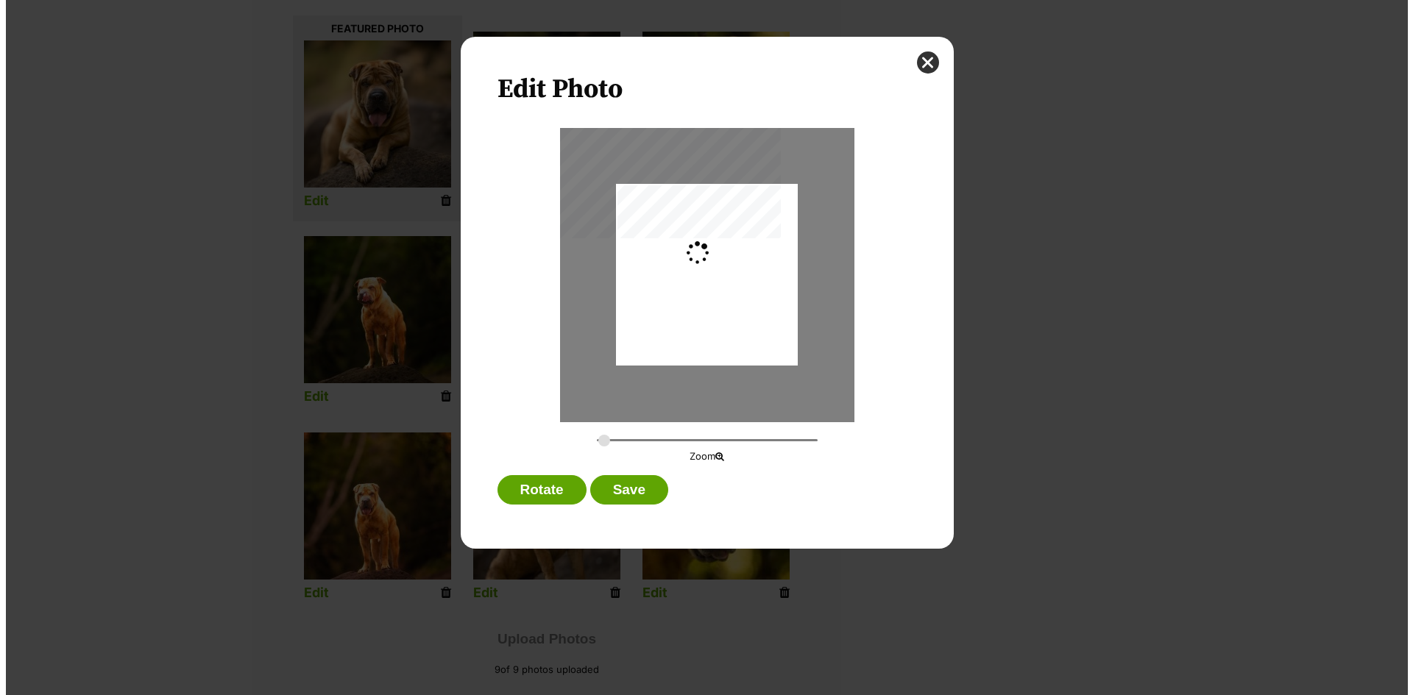
scroll to position [0, 0]
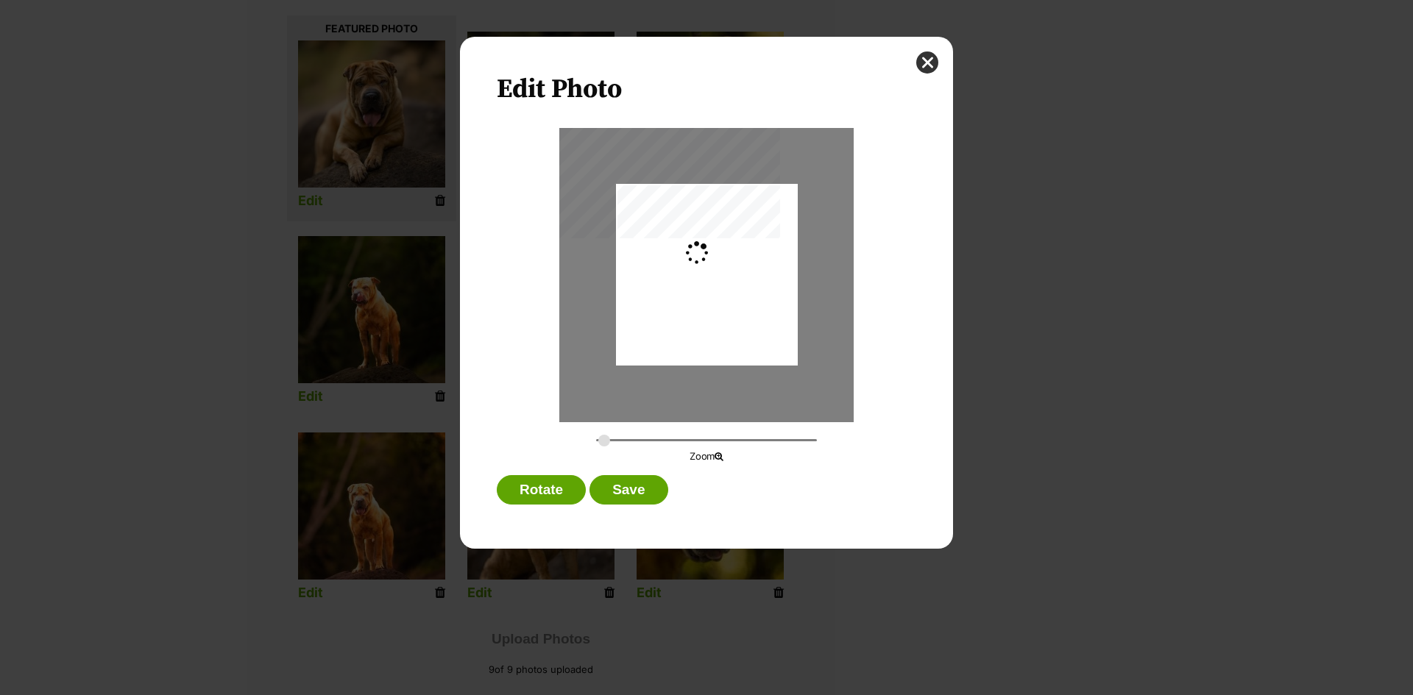
type input "0.4117"
click at [631, 486] on button "Save" at bounding box center [628, 489] width 78 height 29
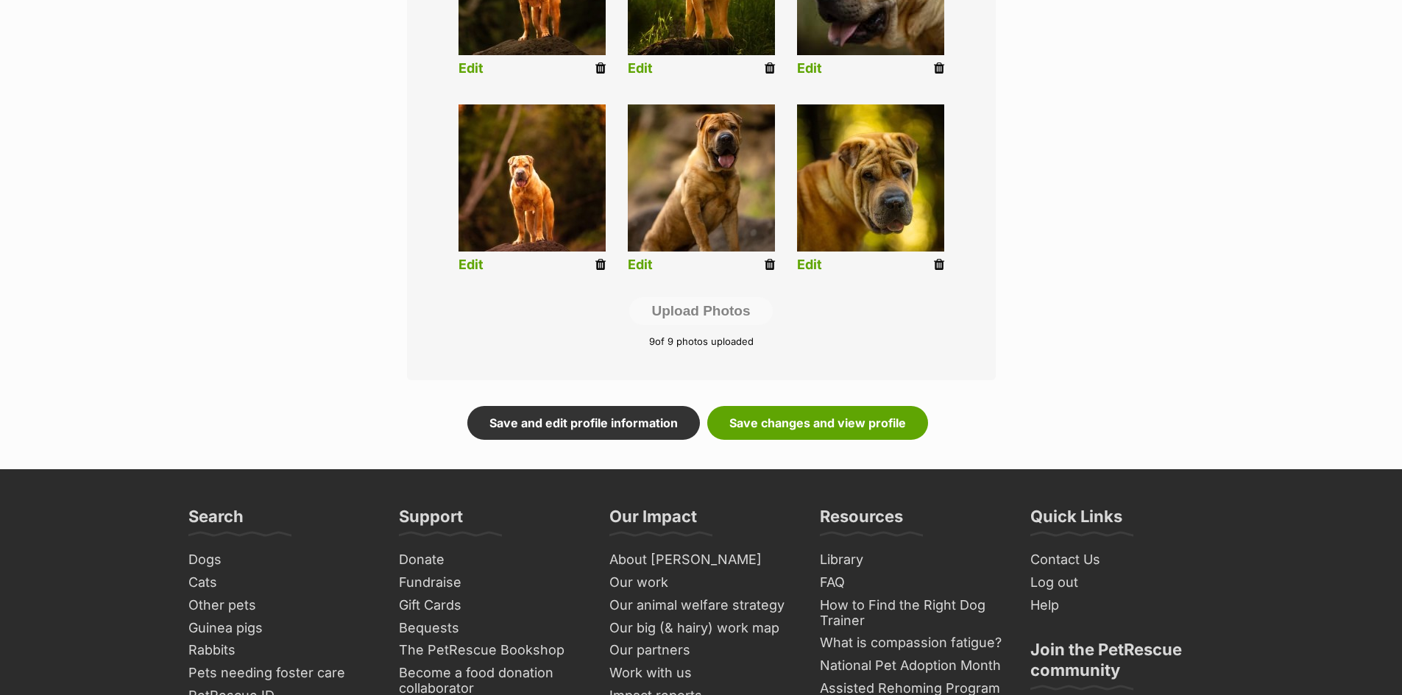
scroll to position [736, 0]
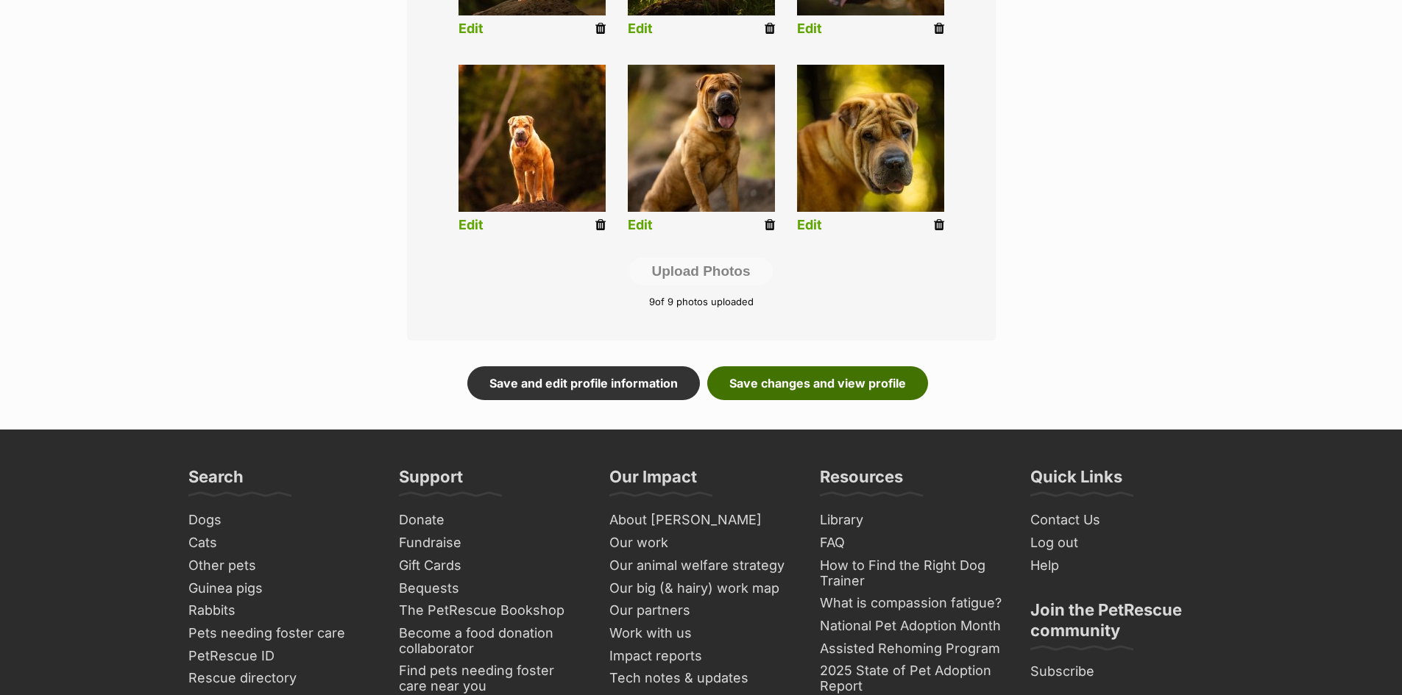
click at [817, 384] on link "Save changes and view profile" at bounding box center [817, 383] width 221 height 34
